Goal: Task Accomplishment & Management: Use online tool/utility

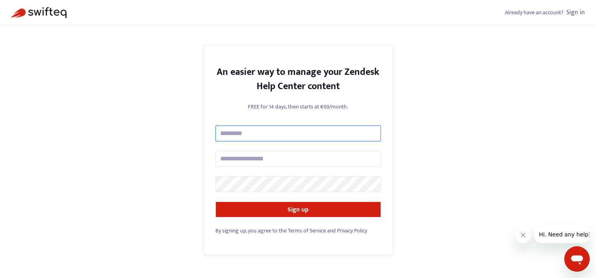
click at [341, 132] on input "text" at bounding box center [297, 133] width 165 height 16
type input "**********"
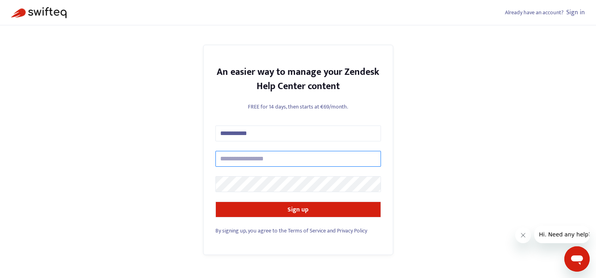
click at [298, 159] on input "text" at bounding box center [297, 159] width 165 height 16
click at [536, 13] on span "Already have an account?" at bounding box center [534, 12] width 59 height 9
click at [531, 12] on span "Already have an account?" at bounding box center [534, 12] width 59 height 9
click at [579, 13] on link "Sign in" at bounding box center [575, 12] width 19 height 11
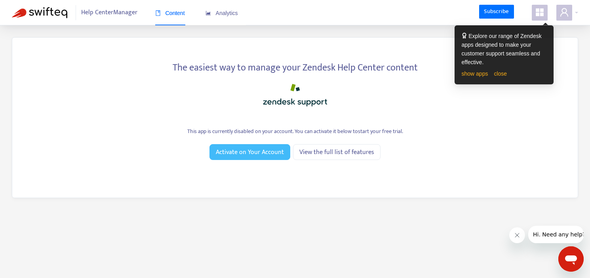
click at [238, 150] on span "Activate on Your Account" at bounding box center [250, 152] width 68 height 10
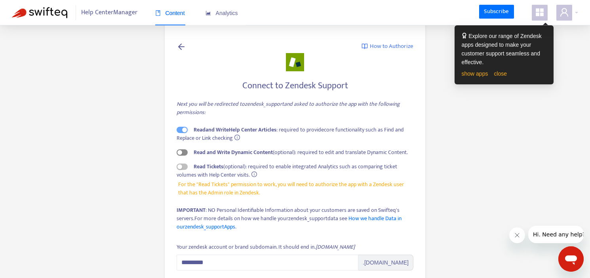
click at [181, 154] on div "button" at bounding box center [179, 152] width 5 height 5
click at [181, 168] on div "button" at bounding box center [179, 166] width 5 height 5
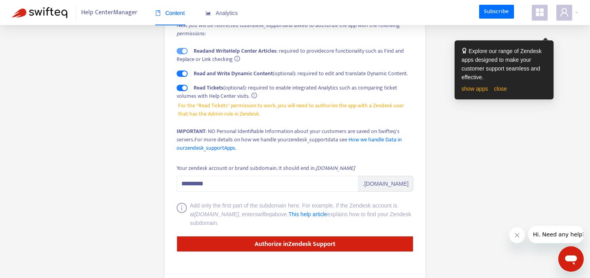
scroll to position [94, 0]
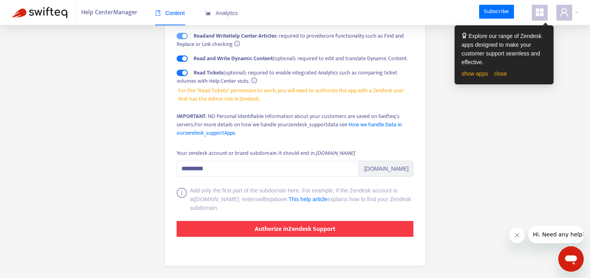
click at [302, 230] on strong "Authorize in Zendesk Support" at bounding box center [294, 229] width 81 height 11
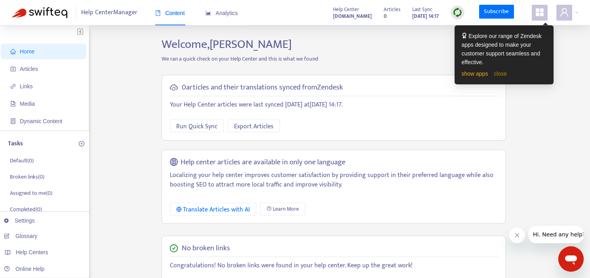
click at [496, 73] on link "close" at bounding box center [499, 73] width 13 height 6
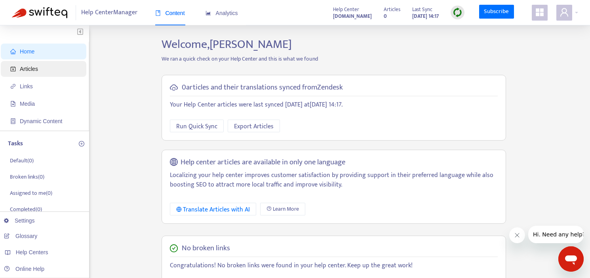
click at [27, 68] on span "Articles" at bounding box center [29, 69] width 18 height 6
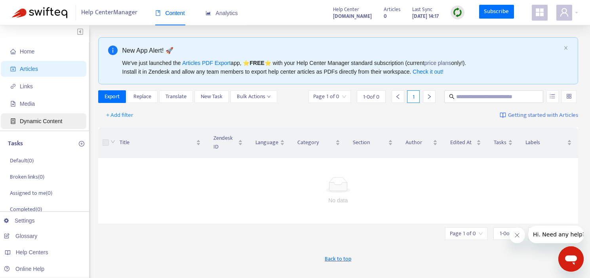
click at [45, 124] on span "Dynamic Content" at bounding box center [41, 121] width 42 height 6
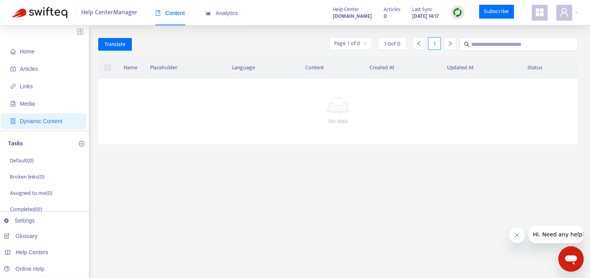
click at [343, 13] on strong "[DOMAIN_NAME]" at bounding box center [352, 16] width 39 height 9
click at [31, 104] on span "Media" at bounding box center [27, 104] width 15 height 6
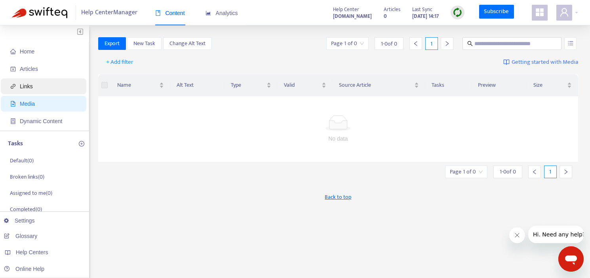
click at [33, 87] on span "Links" at bounding box center [45, 86] width 70 height 16
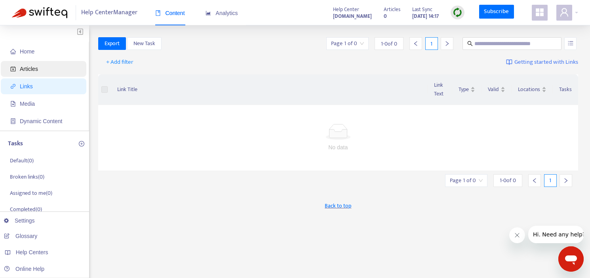
click at [37, 69] on span "Articles" at bounding box center [29, 69] width 18 height 6
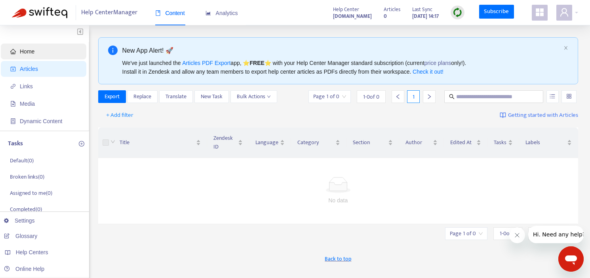
click at [36, 54] on span "Home" at bounding box center [45, 52] width 70 height 16
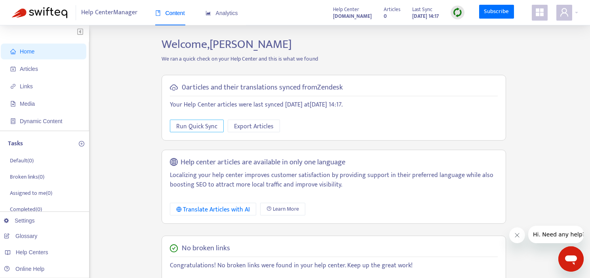
click at [216, 127] on button "Run Quick Sync" at bounding box center [197, 126] width 54 height 13
click at [348, 14] on strong "[DOMAIN_NAME]" at bounding box center [351, 16] width 39 height 9
click at [574, 16] on div at bounding box center [567, 13] width 22 height 16
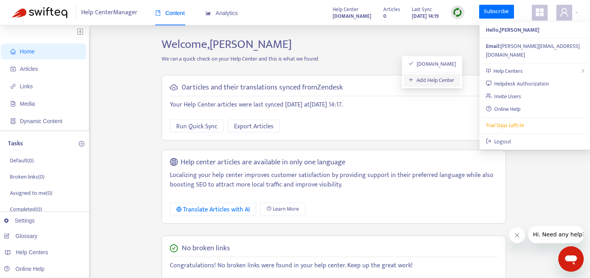
click at [448, 80] on link "Add Help Center" at bounding box center [431, 80] width 46 height 9
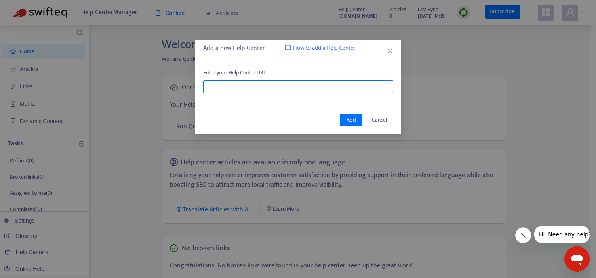
click at [295, 83] on input "text" at bounding box center [298, 86] width 190 height 13
type input "**********"
click at [356, 119] on button "Add" at bounding box center [351, 120] width 22 height 13
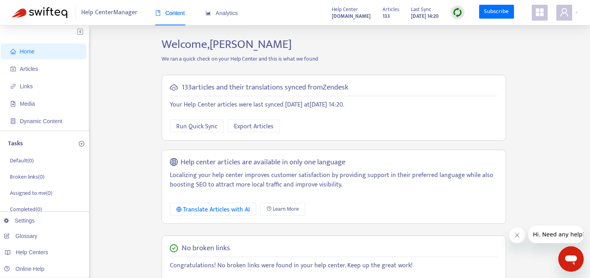
click at [23, 53] on span "Home" at bounding box center [27, 51] width 15 height 6
click at [258, 126] on span "Export Articles" at bounding box center [254, 126] width 40 height 10
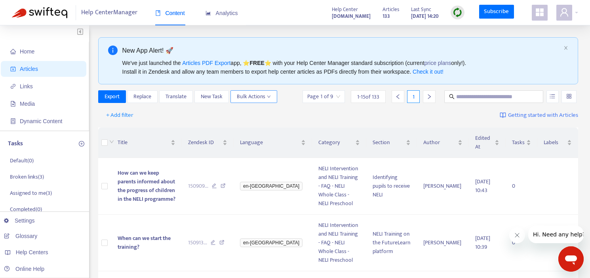
click at [266, 97] on span "Bulk Actions" at bounding box center [254, 96] width 34 height 9
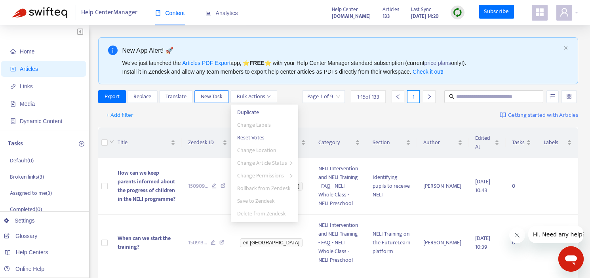
click at [221, 97] on span "New Task" at bounding box center [212, 96] width 22 height 9
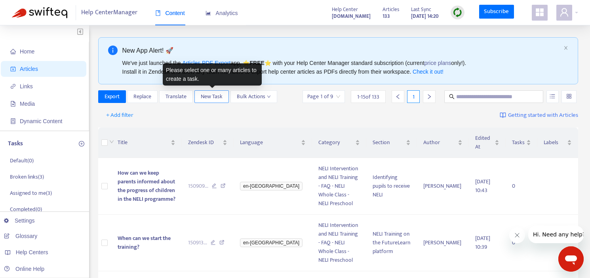
click at [217, 99] on span "New Task" at bounding box center [212, 96] width 22 height 9
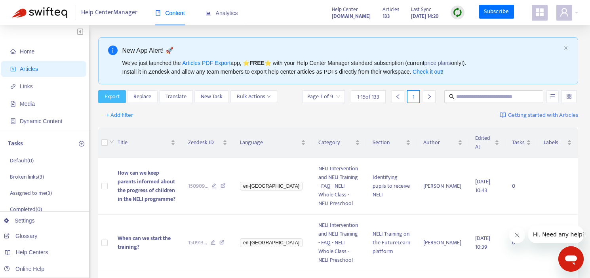
click at [114, 98] on span "Export" at bounding box center [111, 96] width 15 height 9
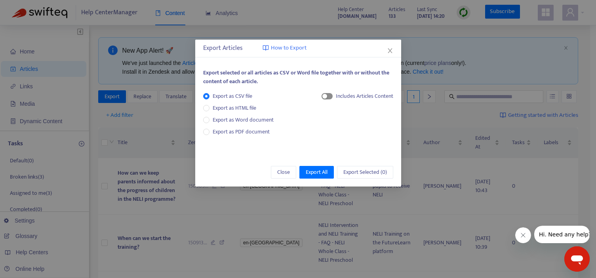
click at [324, 97] on div "button" at bounding box center [324, 96] width 5 height 5
click at [312, 174] on span "Export All" at bounding box center [316, 172] width 22 height 9
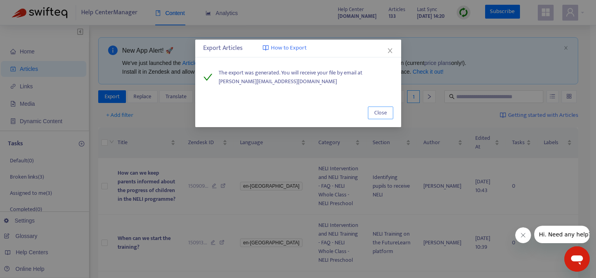
click at [376, 112] on span "Close" at bounding box center [380, 112] width 13 height 9
